Goal: Transaction & Acquisition: Book appointment/travel/reservation

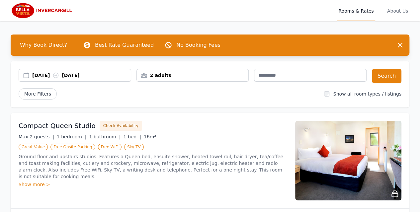
click at [164, 153] on p "Ground floor and upstairs studios. Features a Queen bed, ensuite shower, heated…" at bounding box center [153, 166] width 268 height 27
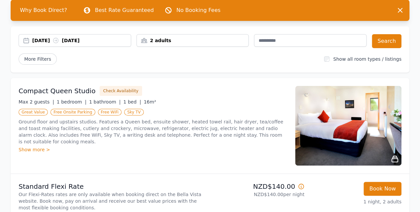
scroll to position [31, 0]
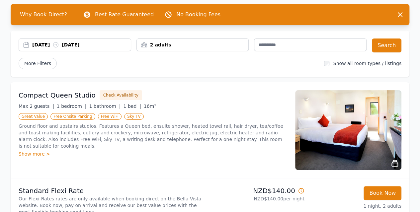
click at [160, 45] on div "2 adults" at bounding box center [193, 44] width 112 height 7
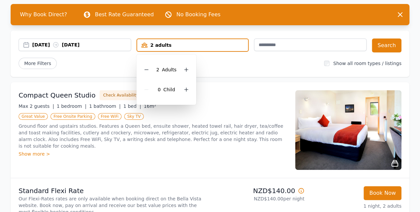
click at [189, 64] on div "2 Adult s" at bounding box center [166, 70] width 49 height 20
click at [182, 70] on div at bounding box center [186, 69] width 9 height 9
click at [212, 67] on div "More Filters" at bounding box center [169, 63] width 300 height 11
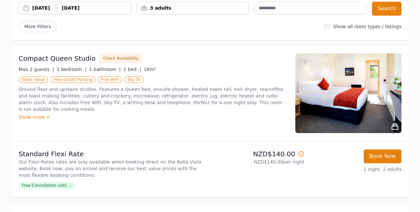
scroll to position [67, 0]
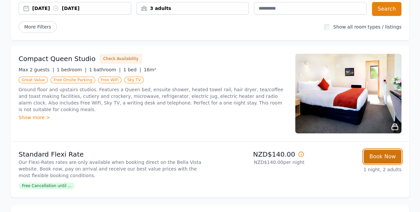
click at [380, 160] on button "Book Now" at bounding box center [382, 157] width 38 height 14
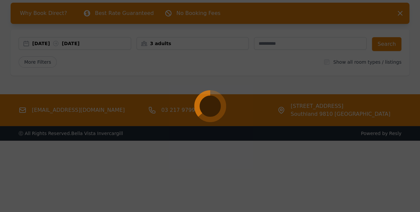
select select "**"
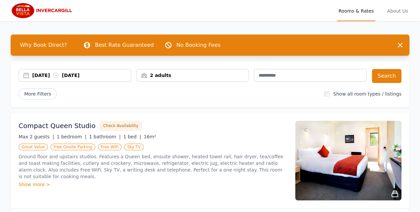
click at [185, 74] on div "2 adults" at bounding box center [193, 75] width 112 height 7
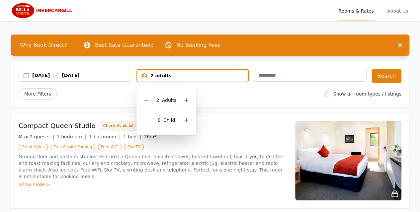
click at [192, 99] on div "2 Adult s 0 Child" at bounding box center [166, 110] width 60 height 50
click at [188, 100] on icon at bounding box center [185, 100] width 5 height 5
click at [383, 79] on button "Search" at bounding box center [387, 76] width 30 height 14
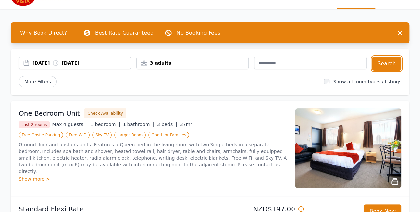
scroll to position [12, 0]
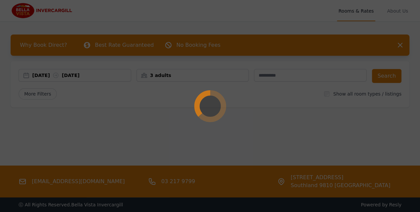
scroll to position [12, 0]
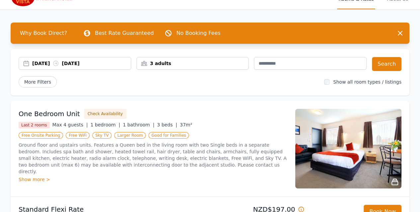
click at [218, 61] on div "3 adults" at bounding box center [193, 63] width 112 height 7
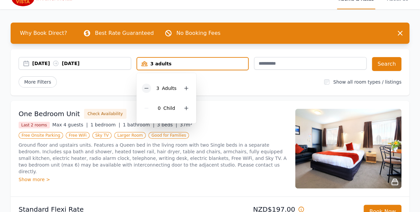
click at [146, 89] on icon at bounding box center [146, 88] width 5 height 5
click at [393, 62] on button "Search" at bounding box center [387, 64] width 30 height 14
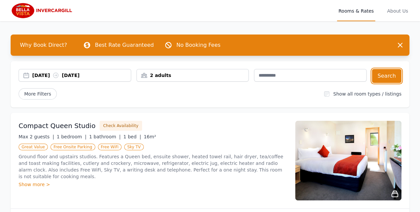
click at [54, 78] on div "05 Oct 2025 06 Oct 2025" at bounding box center [81, 75] width 99 height 7
